Goal: Entertainment & Leisure: Consume media (video, audio)

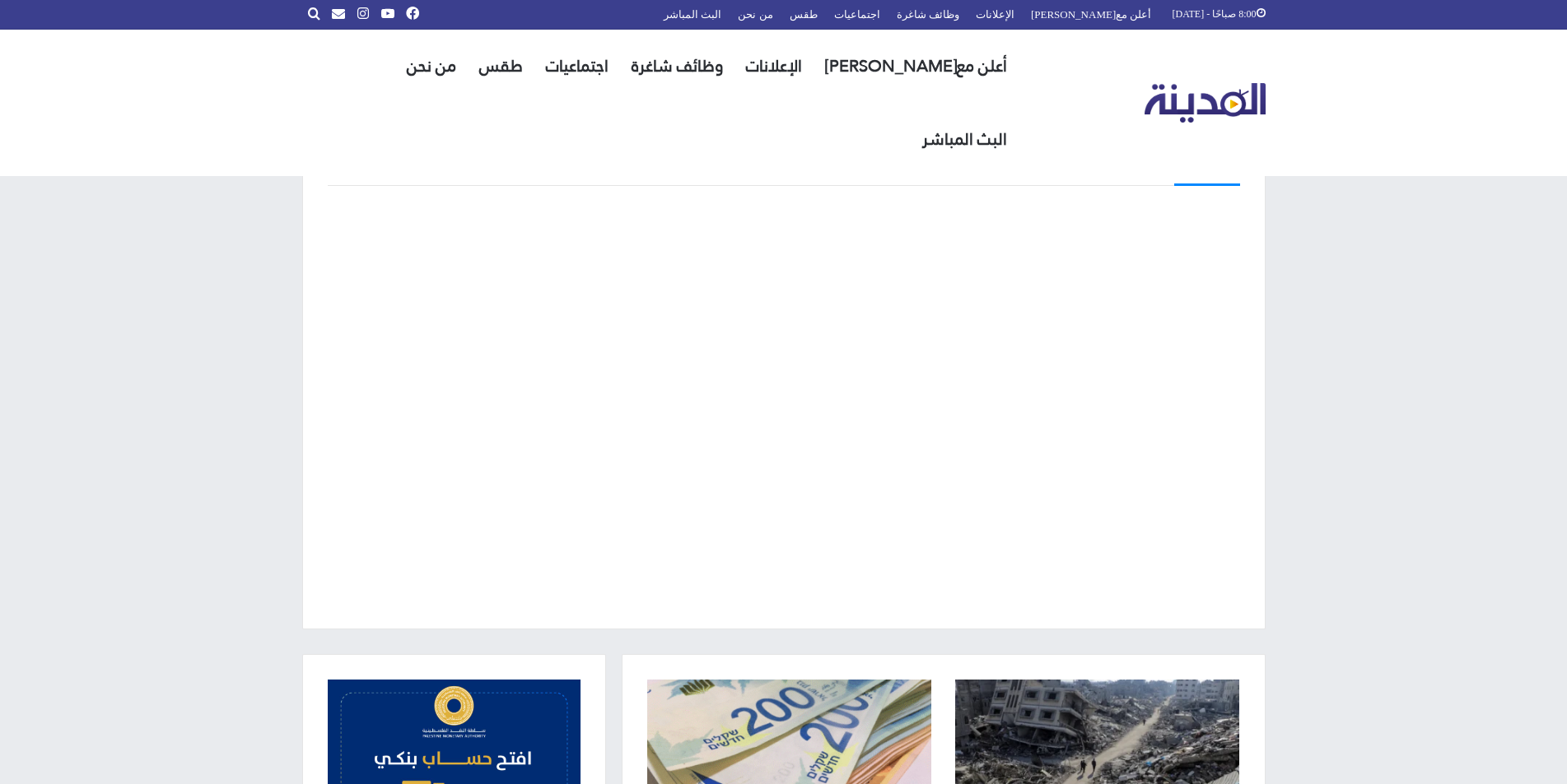
click at [1330, 503] on div "البث المباشر" at bounding box center [784, 379] width 1567 height 551
click at [1412, 561] on div "البث المباشر" at bounding box center [784, 379] width 1567 height 551
click at [1424, 600] on div "البث المباشر" at bounding box center [784, 379] width 1567 height 551
click at [1375, 460] on div "البث المباشر" at bounding box center [784, 379] width 1567 height 551
click at [1453, 513] on div "البث المباشر" at bounding box center [784, 379] width 1567 height 551
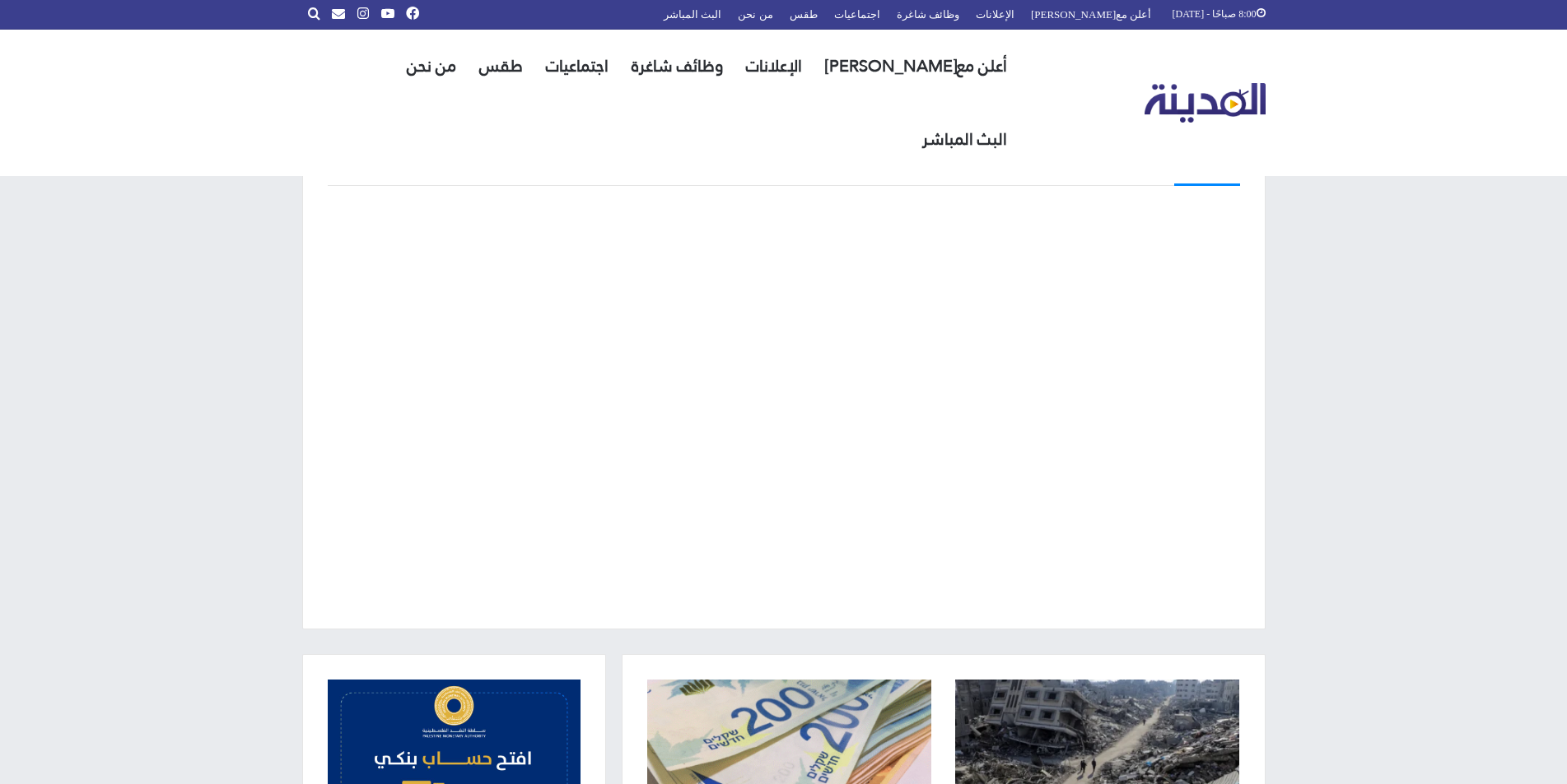
click at [1424, 216] on div "البث المباشر" at bounding box center [784, 379] width 1567 height 551
click at [1390, 607] on div "البث المباشر" at bounding box center [784, 379] width 1567 height 551
click at [1389, 587] on div "البث المباشر" at bounding box center [784, 379] width 1567 height 551
click at [1418, 421] on div "البث المباشر" at bounding box center [784, 379] width 1567 height 551
click at [1450, 507] on div "البث المباشر" at bounding box center [784, 379] width 1567 height 551
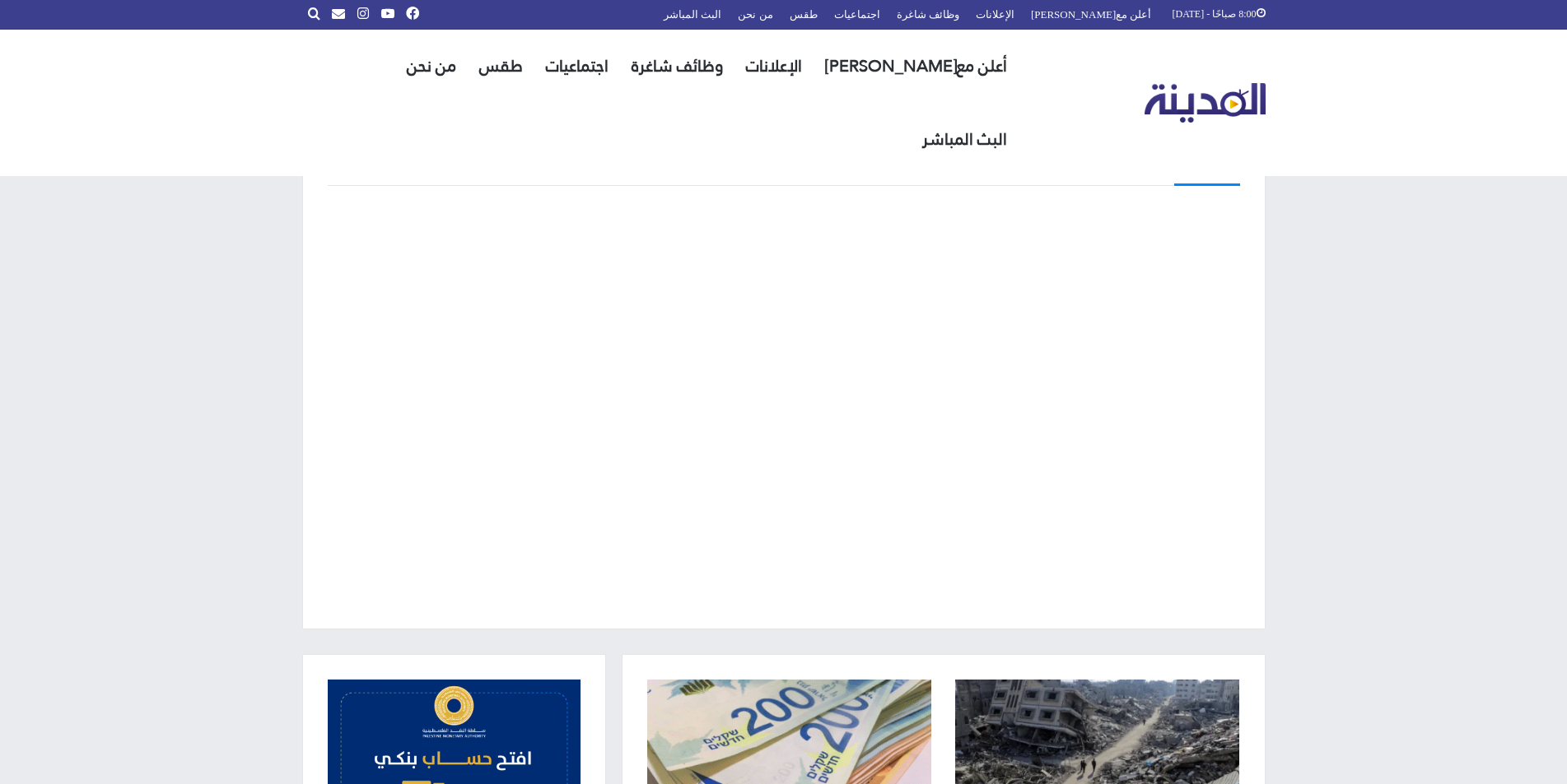
click at [1421, 554] on div "البث المباشر" at bounding box center [784, 379] width 1567 height 551
